Goal: Transaction & Acquisition: Purchase product/service

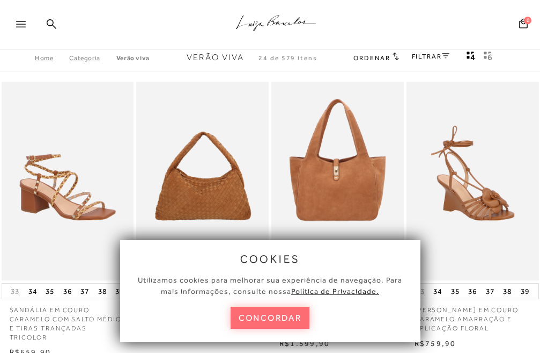
drag, startPoint x: 0, startPoint y: 0, endPoint x: 277, endPoint y: 314, distance: 418.7
click at [277, 314] on button "concordar" at bounding box center [270, 317] width 79 height 22
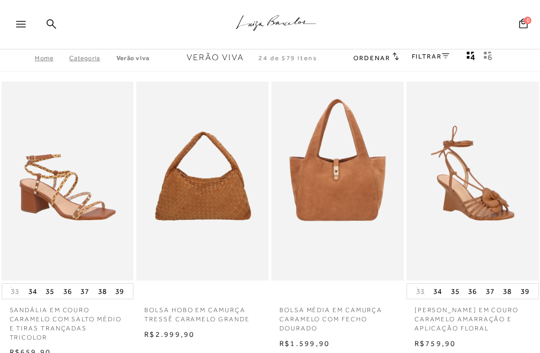
click at [18, 22] on icon at bounding box center [21, 24] width 10 height 6
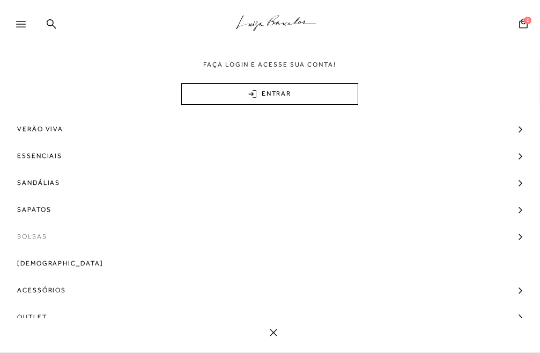
click at [512, 236] on link "Bolsas" at bounding box center [270, 236] width 540 height 27
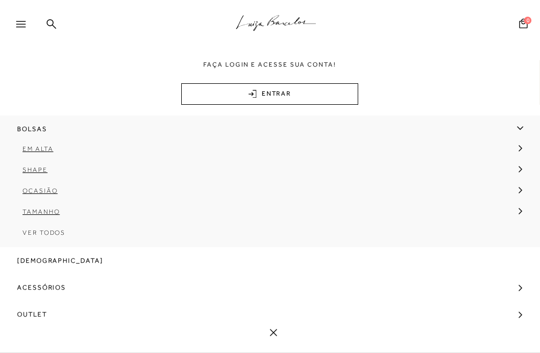
scroll to position [54, 0]
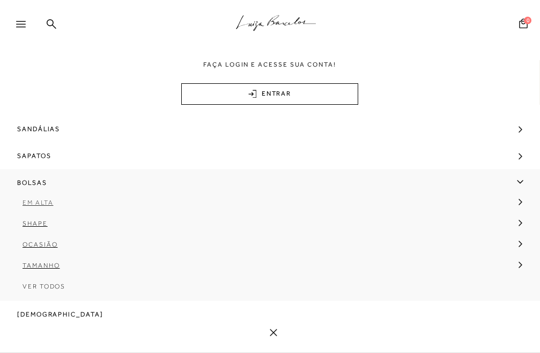
click at [519, 200] on icon at bounding box center [521, 202] width 4 height 6
click at [47, 224] on span "Camurça" at bounding box center [49, 224] width 37 height 8
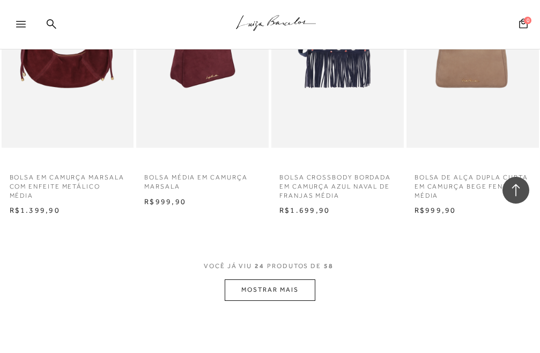
scroll to position [1610, 0]
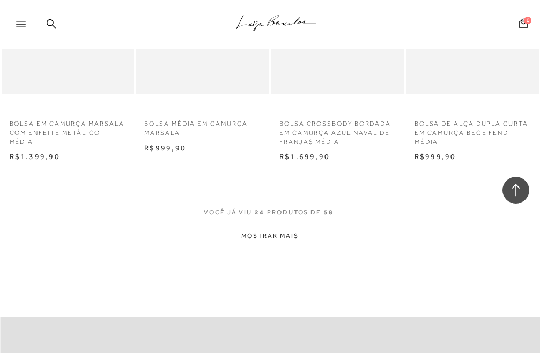
click at [241, 239] on button "MOSTRAR MAIS" at bounding box center [270, 235] width 90 height 21
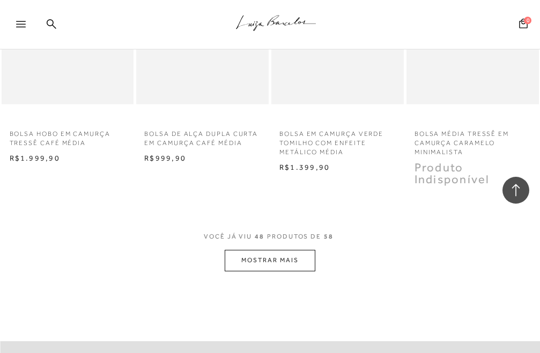
scroll to position [3328, 0]
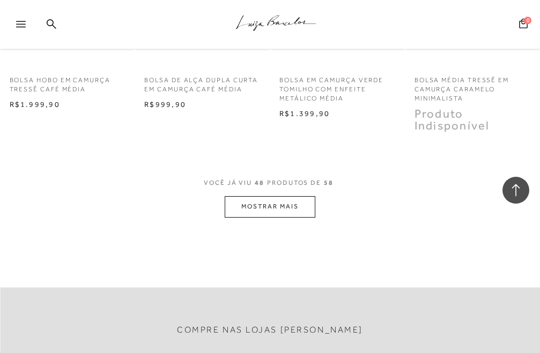
click at [305, 211] on button "MOSTRAR MAIS" at bounding box center [270, 206] width 90 height 21
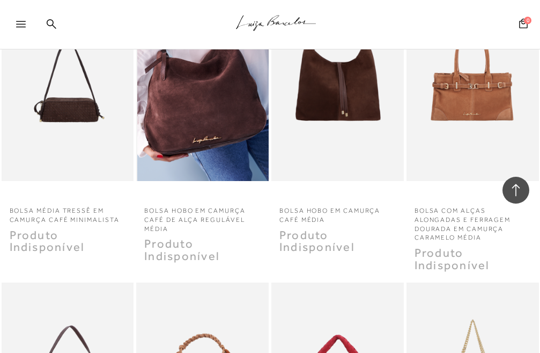
scroll to position [3435, 0]
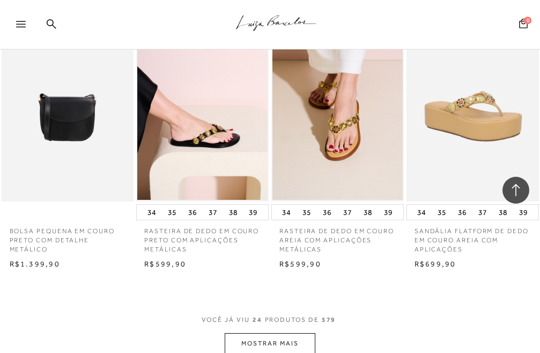
scroll to position [1717, 0]
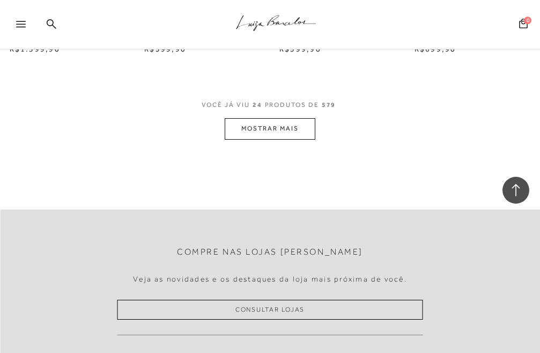
click at [281, 124] on button "MOSTRAR MAIS" at bounding box center [270, 128] width 90 height 21
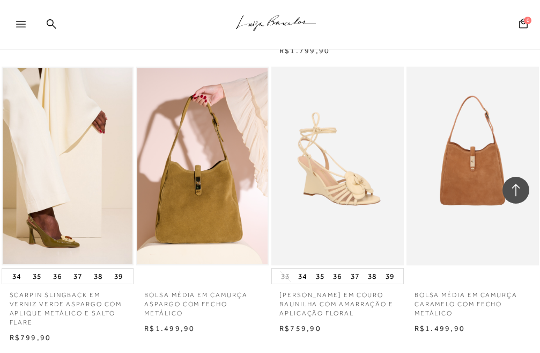
scroll to position [3381, 0]
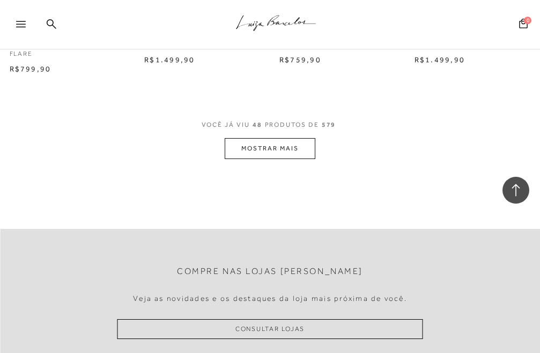
click at [303, 159] on button "MOSTRAR MAIS" at bounding box center [270, 148] width 90 height 21
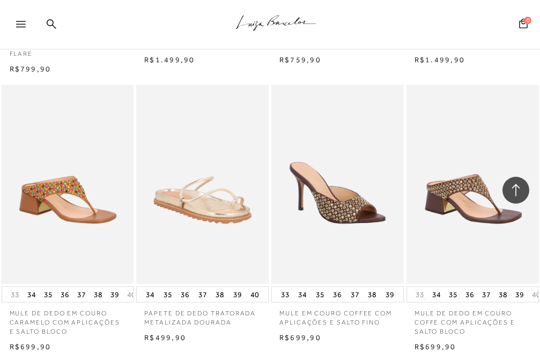
click at [23, 26] on icon at bounding box center [21, 24] width 10 height 6
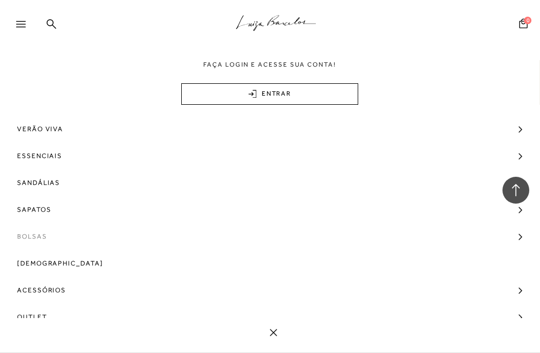
click at [29, 237] on span "Bolsas" at bounding box center [32, 236] width 30 height 27
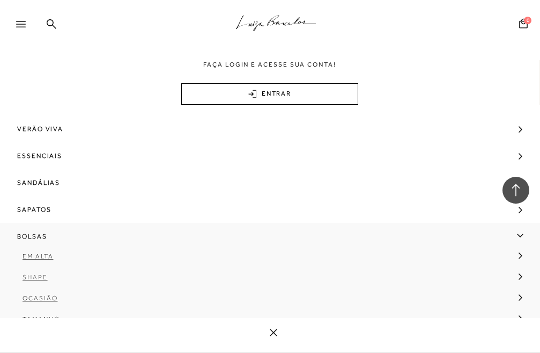
scroll to position [54, 0]
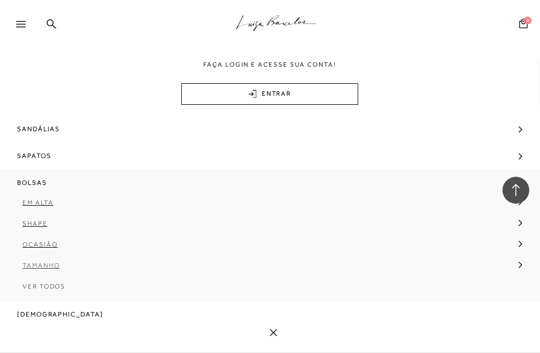
click at [43, 262] on span "Tamanho" at bounding box center [41, 265] width 37 height 8
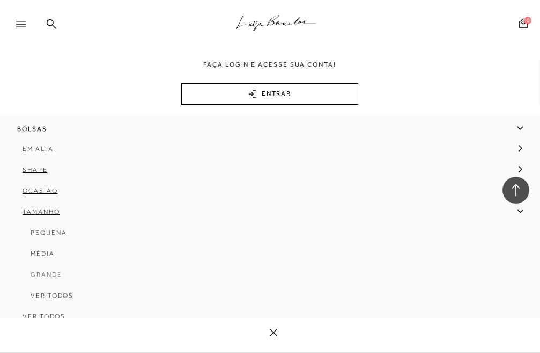
click at [43, 274] on span "Grande" at bounding box center [47, 275] width 32 height 8
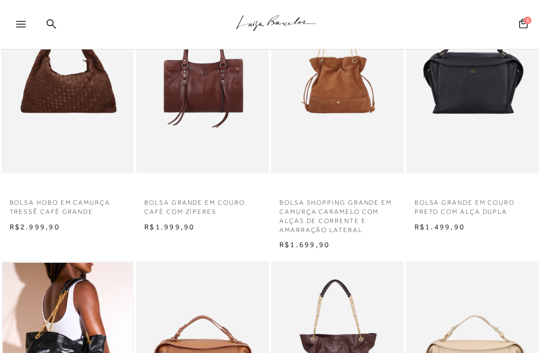
scroll to position [54, 0]
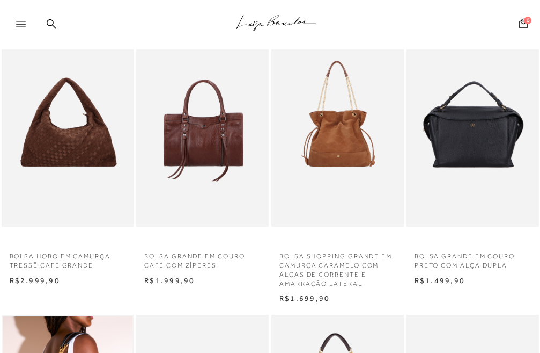
click at [311, 145] on img at bounding box center [338, 127] width 131 height 199
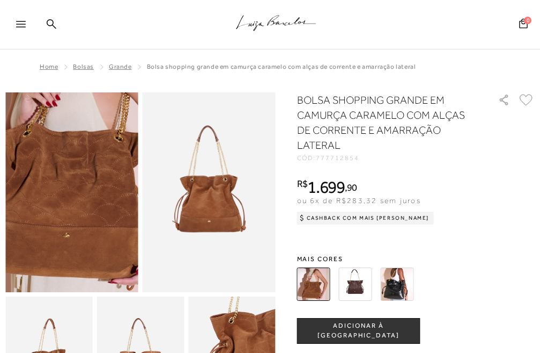
scroll to position [107, 0]
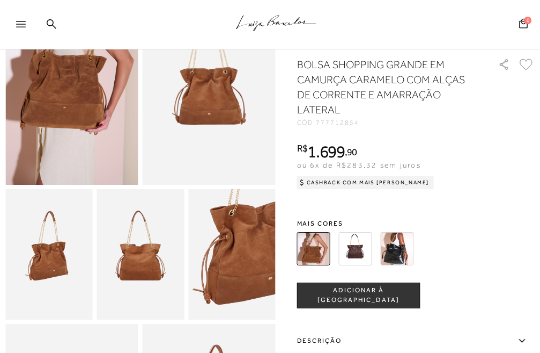
click at [80, 121] on img at bounding box center [71, 85] width 133 height 200
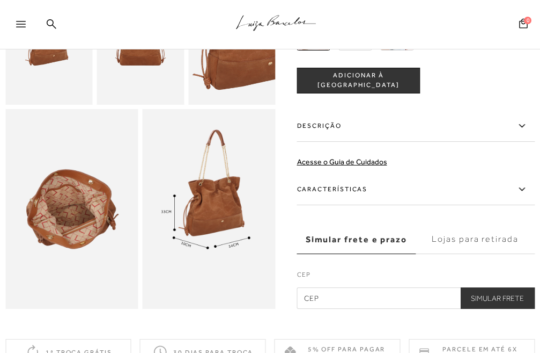
scroll to position [161, 0]
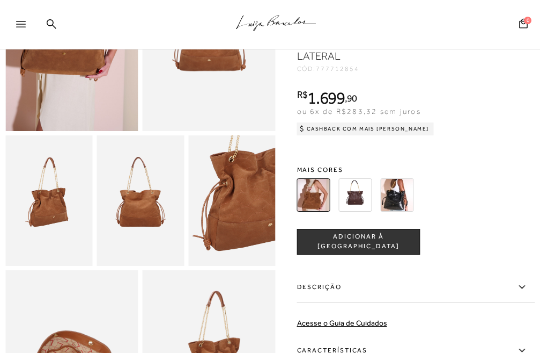
click at [361, 201] on img at bounding box center [355, 194] width 33 height 33
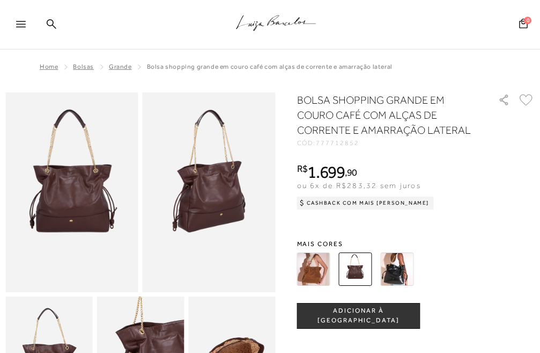
click at [391, 262] on img at bounding box center [397, 268] width 33 height 33
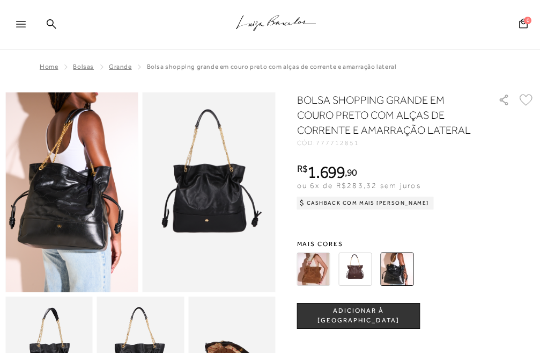
click at [314, 269] on img at bounding box center [313, 268] width 33 height 33
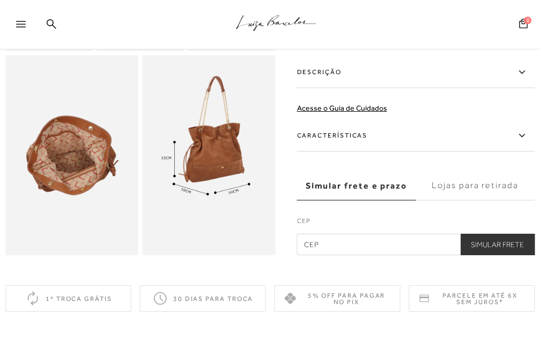
click at [339, 83] on label "Descrição" at bounding box center [416, 72] width 238 height 31
click at [0, 0] on input "Descrição" at bounding box center [0, 0] width 0 height 0
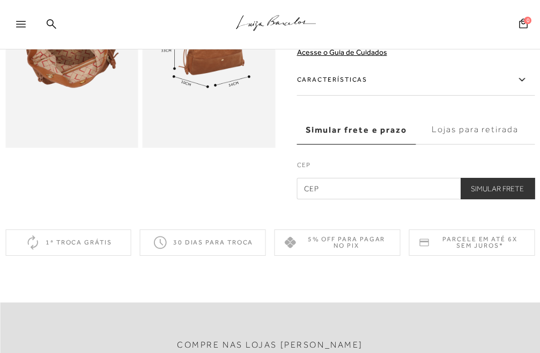
scroll to position [268, 0]
